Goal: Transaction & Acquisition: Purchase product/service

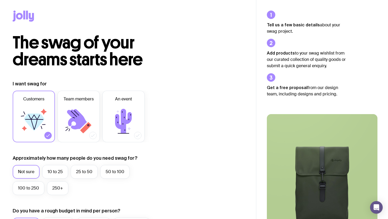
click at [26, 15] on icon at bounding box center [23, 16] width 21 height 11
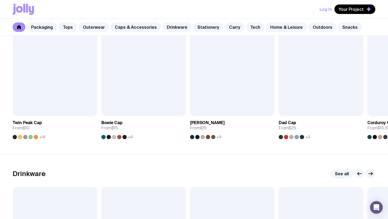
scroll to position [642, 0]
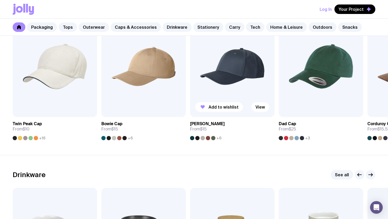
click at [220, 137] on span "+6" at bounding box center [218, 138] width 5 height 4
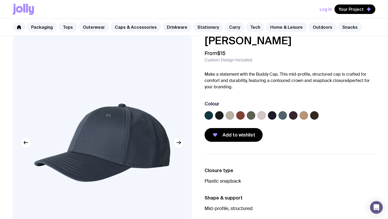
scroll to position [9, 0]
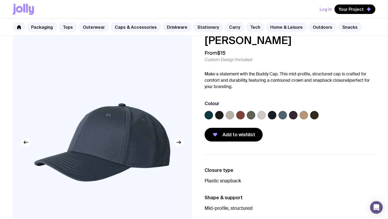
click at [247, 117] on label at bounding box center [251, 115] width 8 height 8
click at [0, 0] on input "radio" at bounding box center [0, 0] width 0 height 0
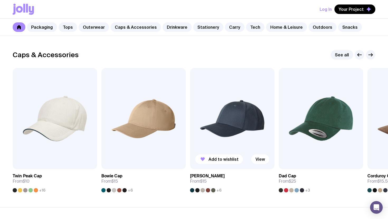
scroll to position [582, 0]
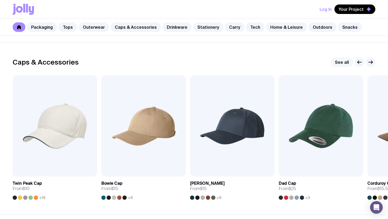
click at [345, 63] on link "See all" at bounding box center [342, 63] width 22 height 10
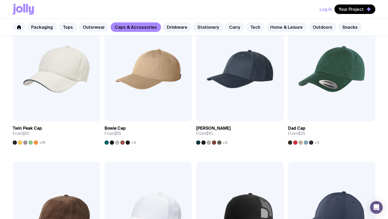
scroll to position [129, 0]
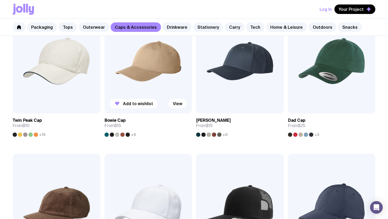
click at [164, 73] on img at bounding box center [149, 61] width 88 height 105
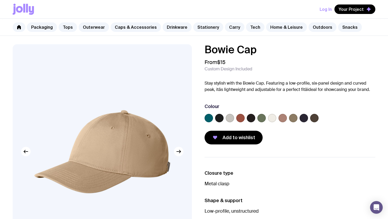
click at [261, 118] on label at bounding box center [261, 118] width 8 height 8
click at [0, 0] on input "radio" at bounding box center [0, 0] width 0 height 0
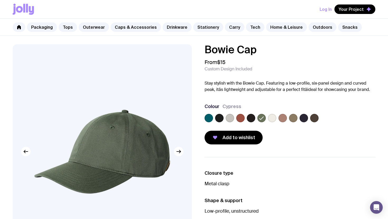
scroll to position [129, 0]
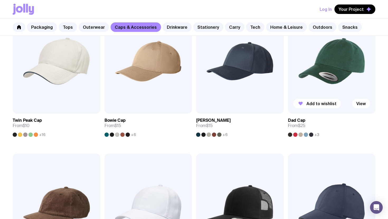
click at [343, 77] on img at bounding box center [332, 61] width 88 height 105
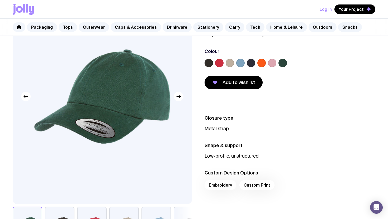
scroll to position [77, 0]
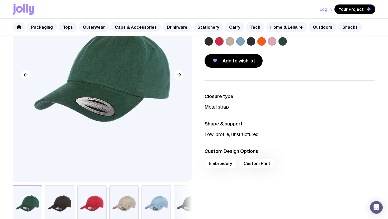
click at [178, 81] on img at bounding box center [102, 75] width 179 height 215
click at [176, 75] on icon "button" at bounding box center [179, 75] width 6 height 6
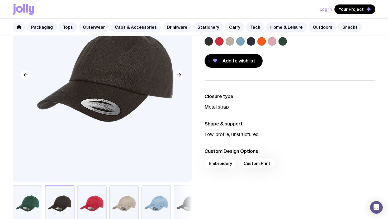
click at [176, 75] on icon "button" at bounding box center [179, 75] width 6 height 6
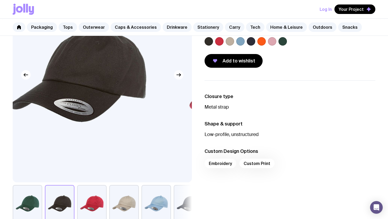
click at [176, 75] on icon "button" at bounding box center [179, 75] width 6 height 6
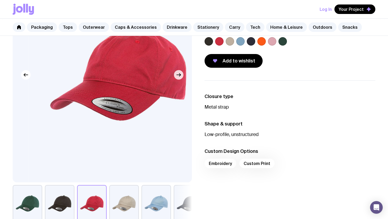
click at [176, 75] on icon "button" at bounding box center [179, 75] width 6 height 6
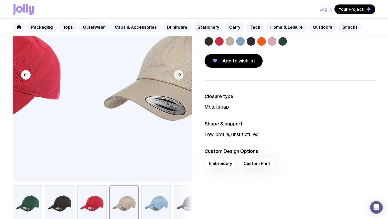
click at [176, 75] on icon "button" at bounding box center [179, 75] width 6 height 6
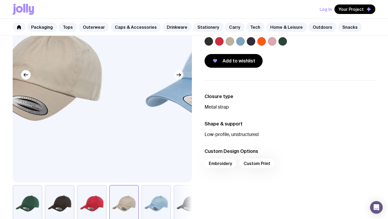
click at [176, 75] on icon "button" at bounding box center [179, 75] width 6 height 6
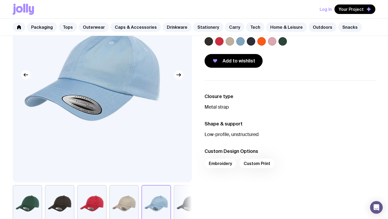
click at [176, 75] on icon "button" at bounding box center [179, 75] width 6 height 6
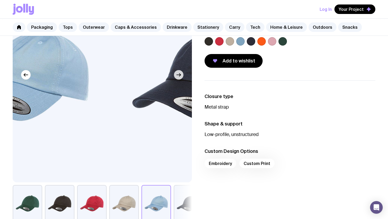
click at [176, 75] on icon "button" at bounding box center [179, 75] width 6 height 6
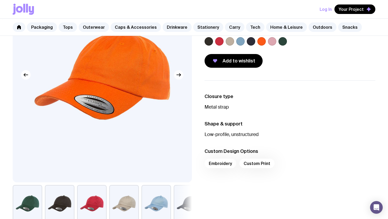
click at [176, 75] on icon "button" at bounding box center [179, 75] width 6 height 6
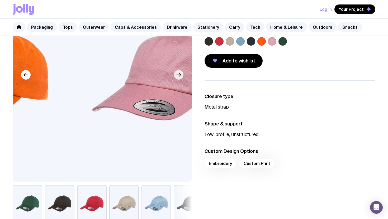
click at [176, 75] on icon "button" at bounding box center [179, 75] width 6 height 6
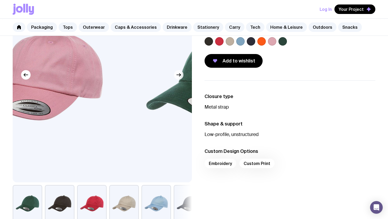
click at [176, 75] on icon "button" at bounding box center [179, 75] width 6 height 6
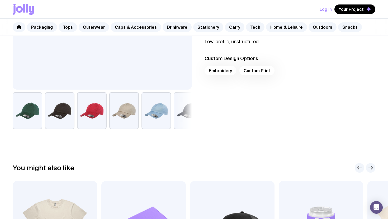
scroll to position [157, 0]
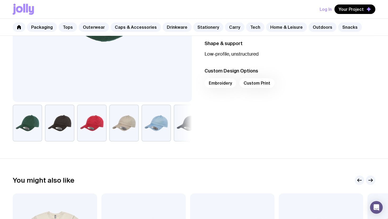
scroll to position [129, 0]
